Goal: Task Accomplishment & Management: Manage account settings

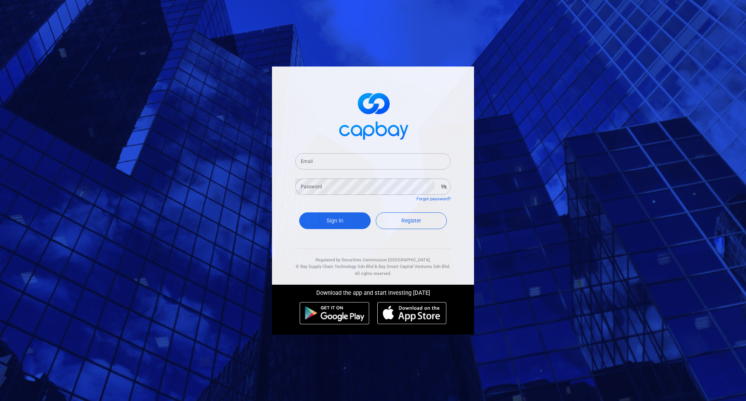
click at [351, 155] on input "Email" at bounding box center [372, 161] width 155 height 16
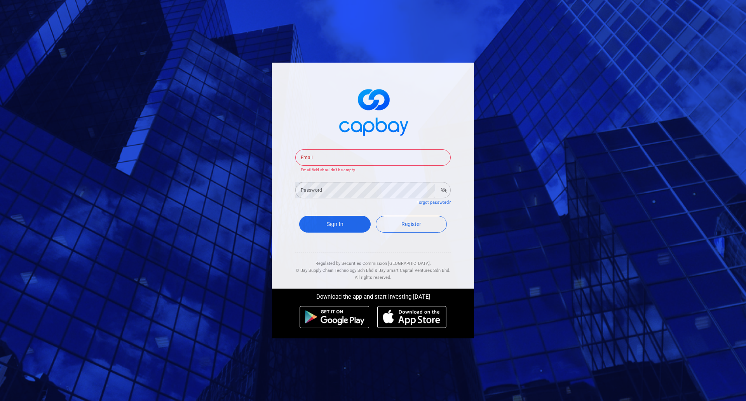
click at [340, 156] on input "Email" at bounding box center [372, 157] width 155 height 16
paste input "seleniump2p@capbay.com"
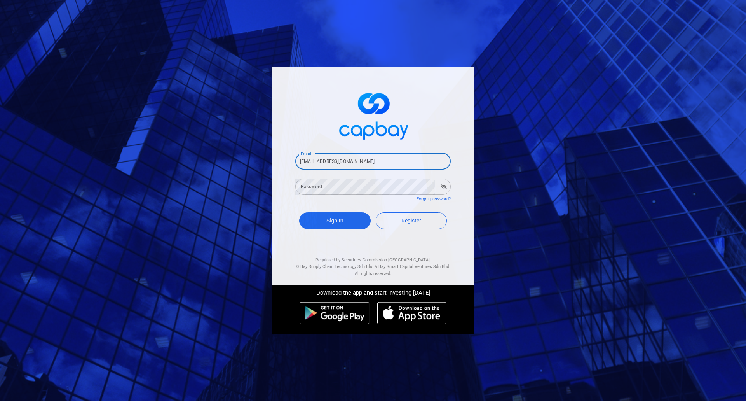
type input "seleniump2p@capbay.com"
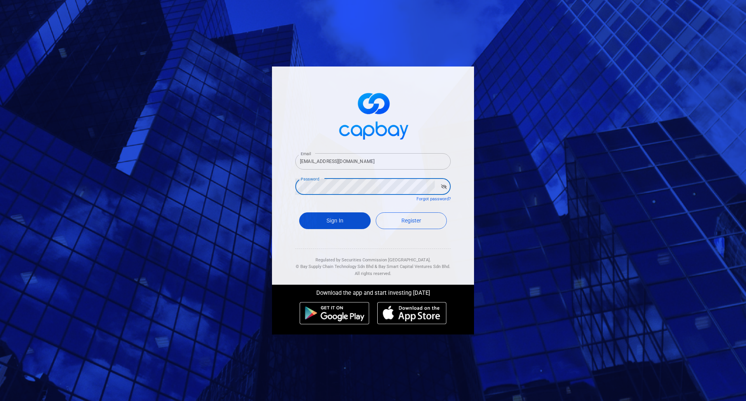
click at [337, 222] on button "Sign In" at bounding box center [334, 220] width 71 height 17
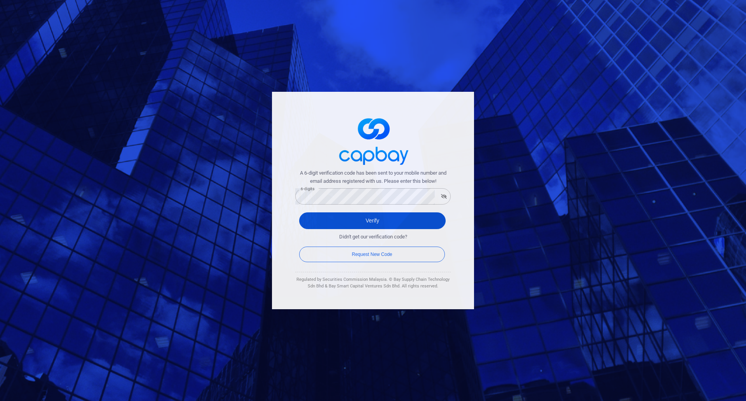
click at [409, 221] on button "Verify" at bounding box center [372, 220] width 146 height 17
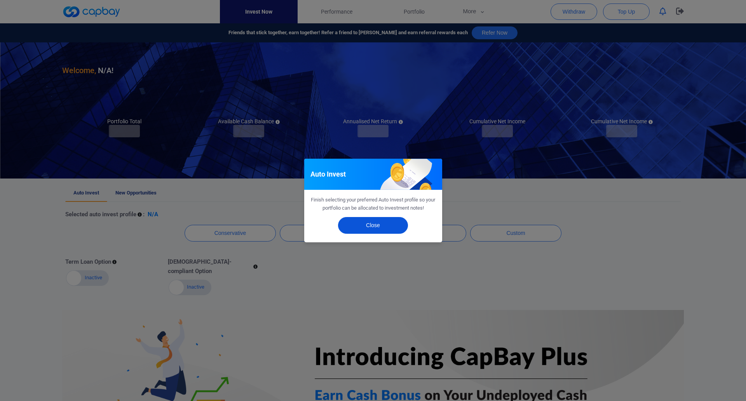
click at [366, 228] on button "Close" at bounding box center [373, 225] width 70 height 17
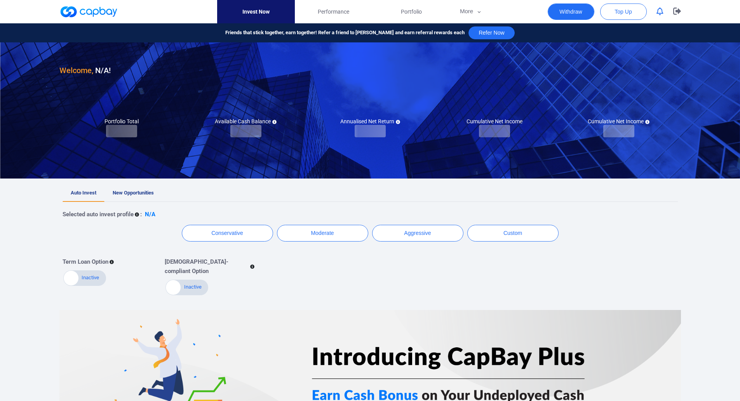
click at [568, 10] on button "Withdraw" at bounding box center [571, 11] width 47 height 16
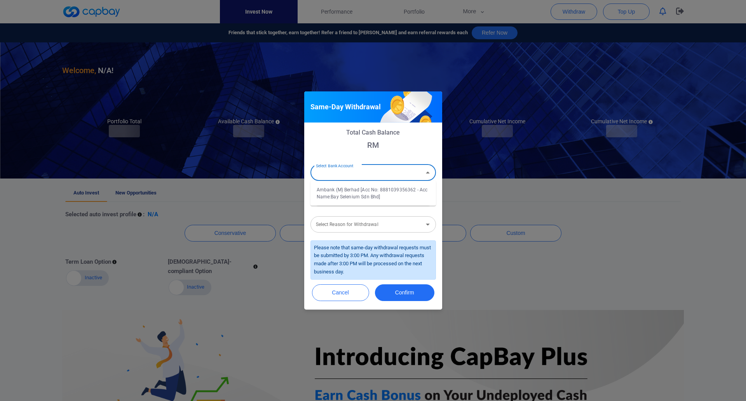
click at [391, 169] on input "Select Bank Account" at bounding box center [367, 172] width 108 height 14
click at [360, 194] on li "Ambank (M) Berhad [Acc No: 8881039356362 - Acc Name:Bay Selenium Sdn Bhd]" at bounding box center [372, 193] width 125 height 19
type input "Ambank (M) Berhad [Acc No: 8881039356362 - Acc Name:Bay Selenium Sdn Bhd]"
drag, startPoint x: 359, startPoint y: 198, endPoint x: 359, endPoint y: 204, distance: 6.2
click at [359, 198] on input "Amount (RM)" at bounding box center [372, 198] width 125 height 16
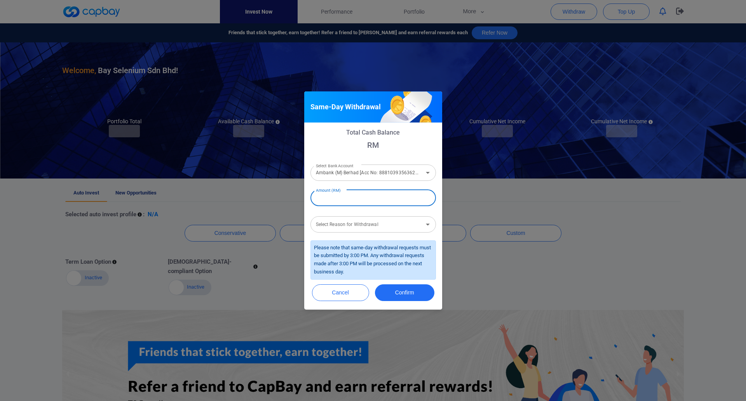
click at [354, 198] on input "Amount (RM)" at bounding box center [372, 198] width 125 height 16
type input "RM 400,000"
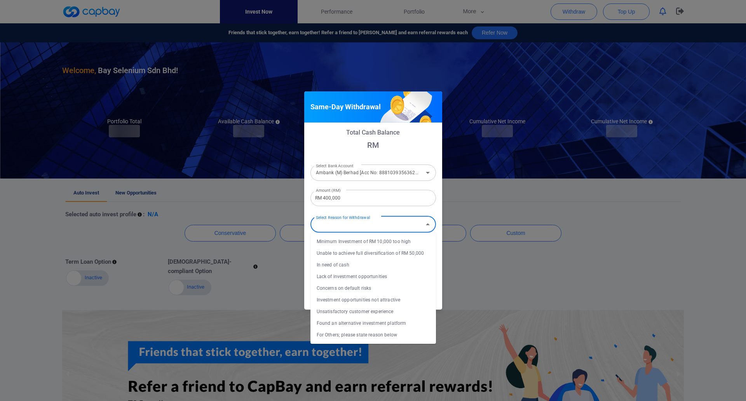
click at [369, 222] on div "Select Reason for Withdrawal Select Reason for Withdrawal" at bounding box center [372, 223] width 125 height 17
click at [361, 263] on li "In need of cash" at bounding box center [372, 265] width 125 height 12
type input "In need of cash"
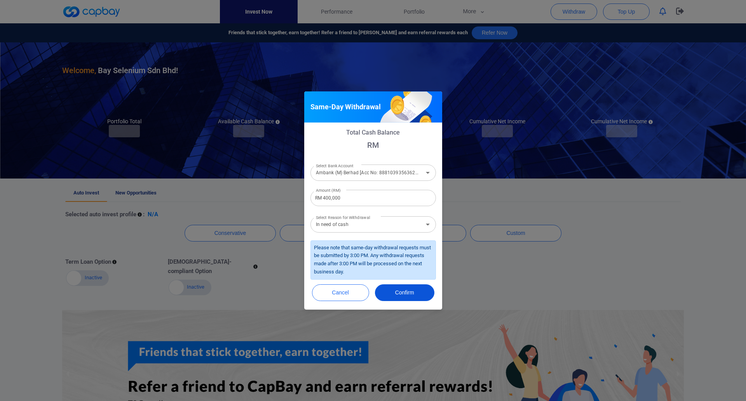
click at [416, 293] on button "Confirm" at bounding box center [404, 292] width 59 height 17
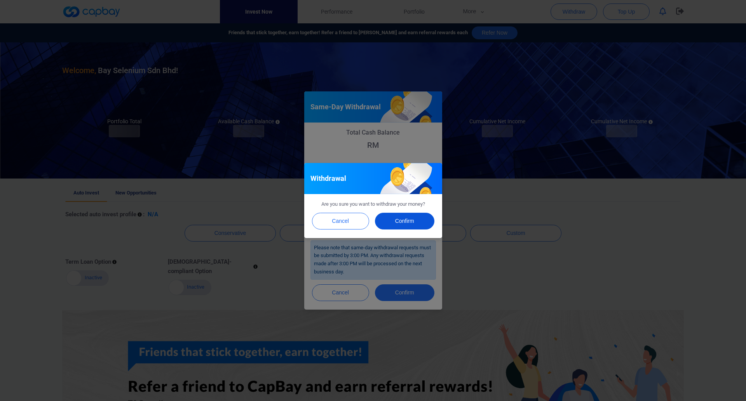
click at [404, 220] on button "Confirm" at bounding box center [404, 220] width 59 height 17
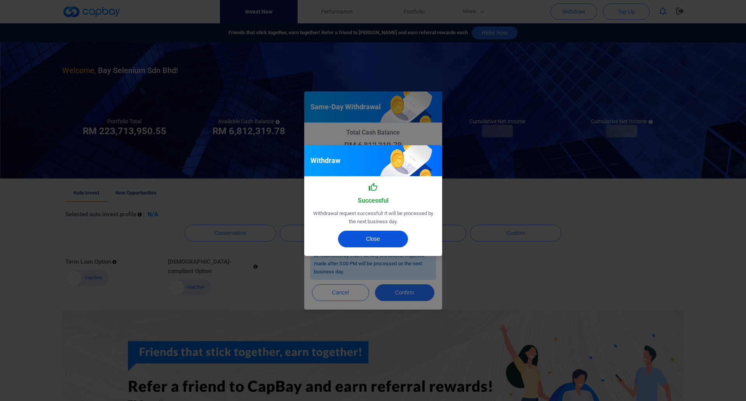
click at [376, 242] on button "Close" at bounding box center [373, 238] width 70 height 17
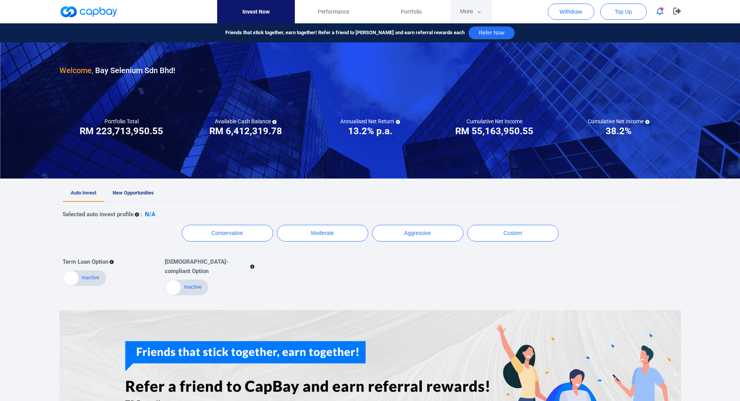
click at [467, 12] on button "More" at bounding box center [471, 11] width 42 height 23
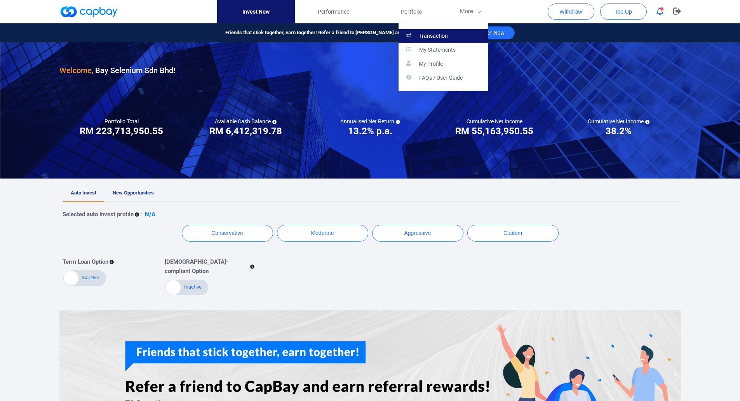
click at [460, 38] on link "Transaction" at bounding box center [443, 36] width 89 height 14
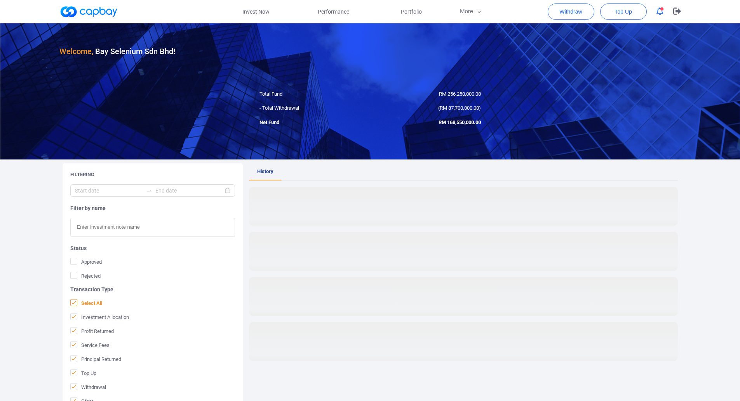
click at [77, 302] on icon at bounding box center [74, 302] width 6 height 6
click at [0, 0] on input "Select All" at bounding box center [0, 0] width 0 height 0
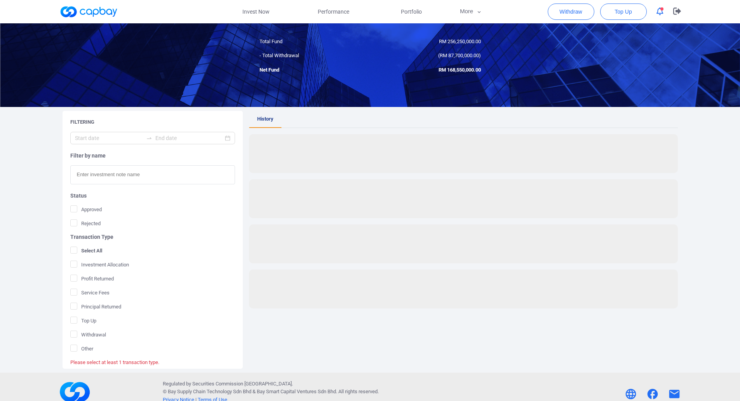
scroll to position [63, 0]
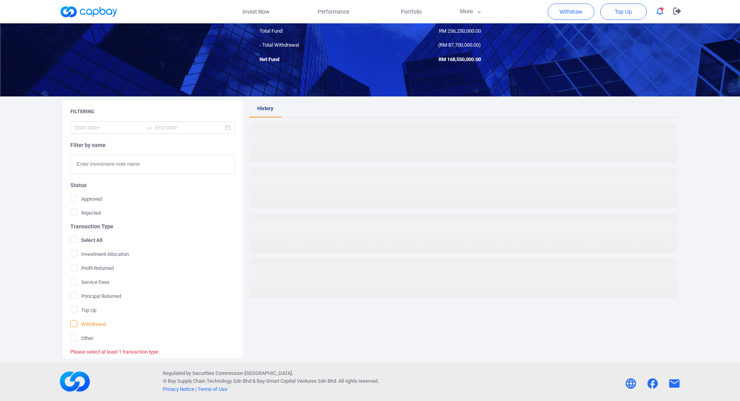
click at [74, 321] on icon at bounding box center [74, 323] width 6 height 6
click at [0, 0] on input "Withdrawal" at bounding box center [0, 0] width 0 height 0
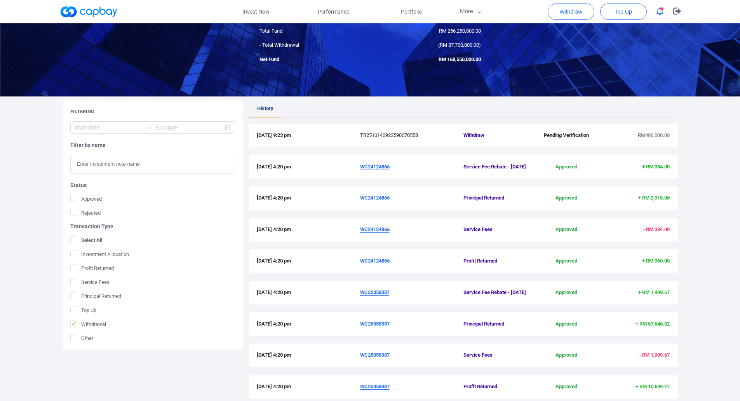
scroll to position [0, 0]
